Goal: Check status: Check status

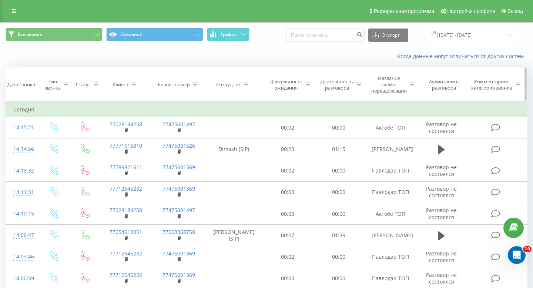
click at [131, 88] on div at bounding box center [134, 84] width 7 height 6
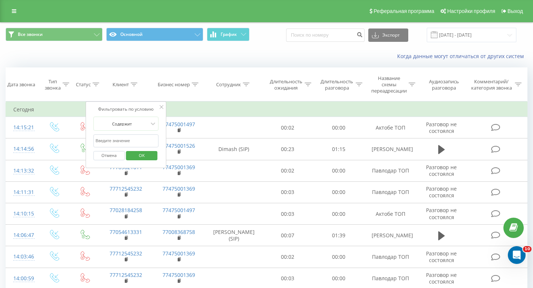
click at [126, 142] on input "text" at bounding box center [125, 140] width 65 height 13
paste input "77760717048"
click at [142, 153] on span "OK" at bounding box center [141, 154] width 21 height 11
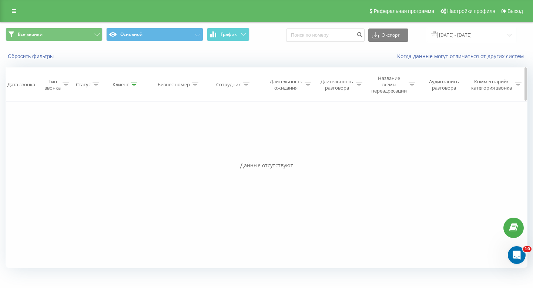
click at [133, 85] on icon at bounding box center [134, 84] width 7 height 4
click at [132, 138] on input "77760717048" at bounding box center [125, 140] width 65 height 13
click at [134, 155] on span "OK" at bounding box center [141, 154] width 21 height 11
click at [136, 81] on th "Клиент" at bounding box center [126, 85] width 53 height 34
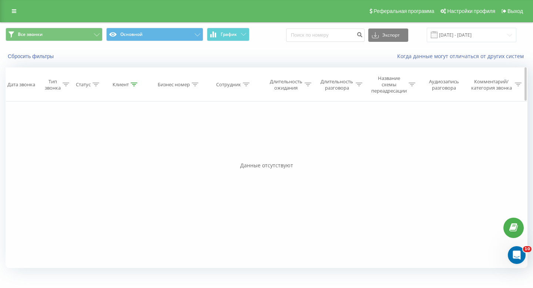
click at [134, 88] on th "Клиент" at bounding box center [126, 85] width 53 height 34
click at [134, 85] on icon at bounding box center [134, 84] width 7 height 4
click at [133, 134] on input "77760717048" at bounding box center [125, 140] width 65 height 13
paste input "83040039"
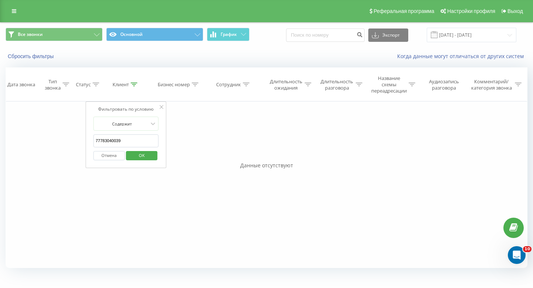
type input "77783040039"
click at [133, 148] on div "Отмена OK" at bounding box center [125, 155] width 65 height 17
click at [133, 152] on span "OK" at bounding box center [141, 154] width 21 height 11
